Goal: Check status: Check status

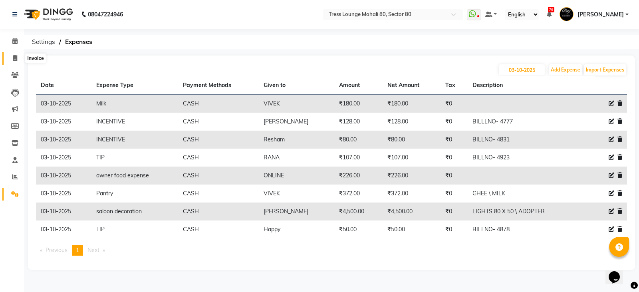
click at [12, 60] on span at bounding box center [15, 58] width 14 height 9
select select "service"
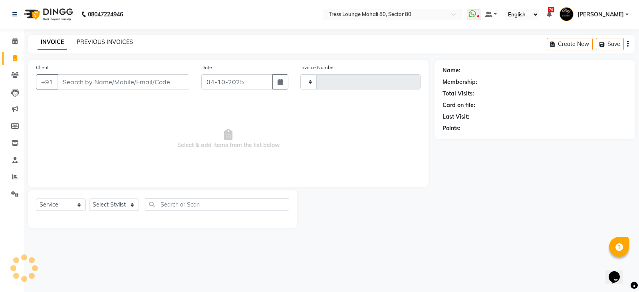
type input "4964"
select select "4973"
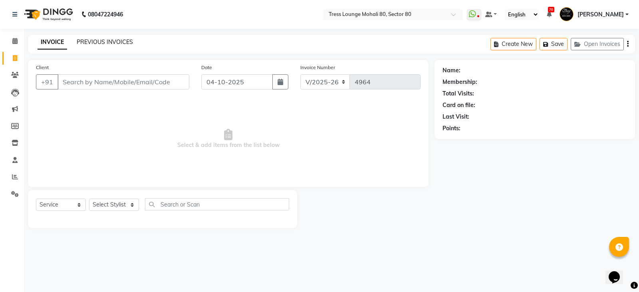
click at [105, 43] on link "PREVIOUS INVOICES" at bounding box center [105, 41] width 56 height 7
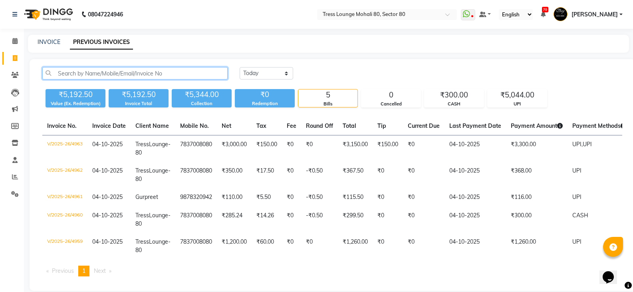
click at [142, 71] on input "text" at bounding box center [134, 73] width 185 height 12
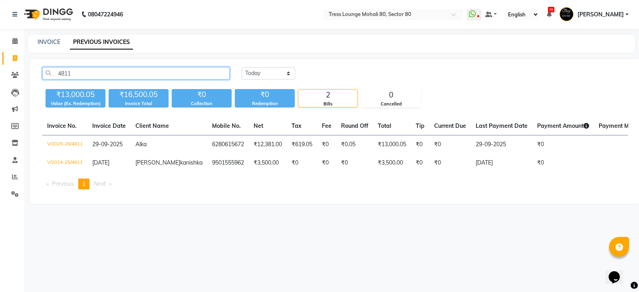
click at [162, 70] on input "4811" at bounding box center [135, 73] width 187 height 12
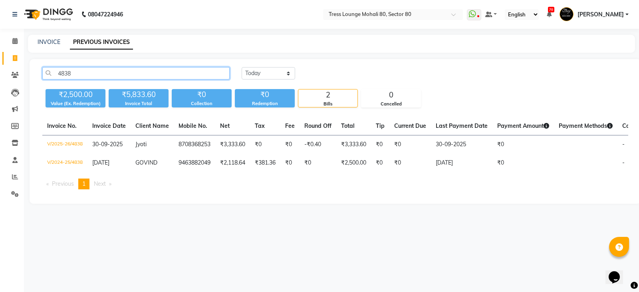
click at [111, 69] on input "4838" at bounding box center [135, 73] width 187 height 12
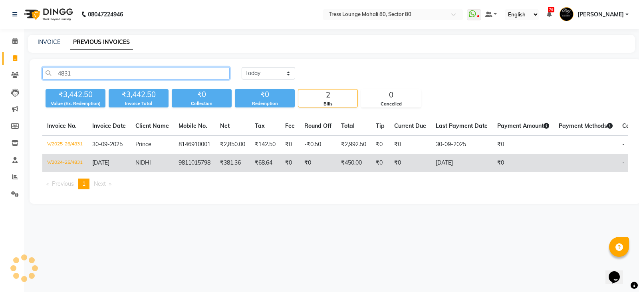
type input "4831"
